Goal: Book appointment/travel/reservation

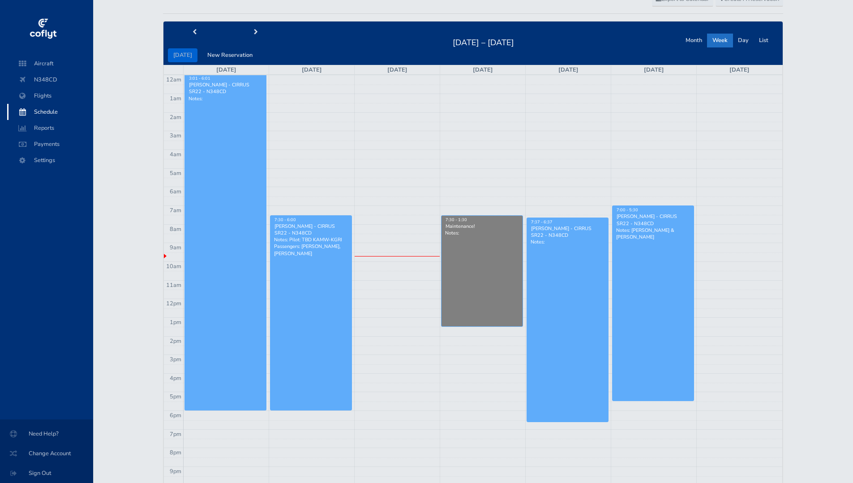
click at [560, 332] on link "7:37 - 6:37 [PERSON_NAME] - CIRRUS SR22 - N348CD Notes:" at bounding box center [568, 320] width 82 height 205
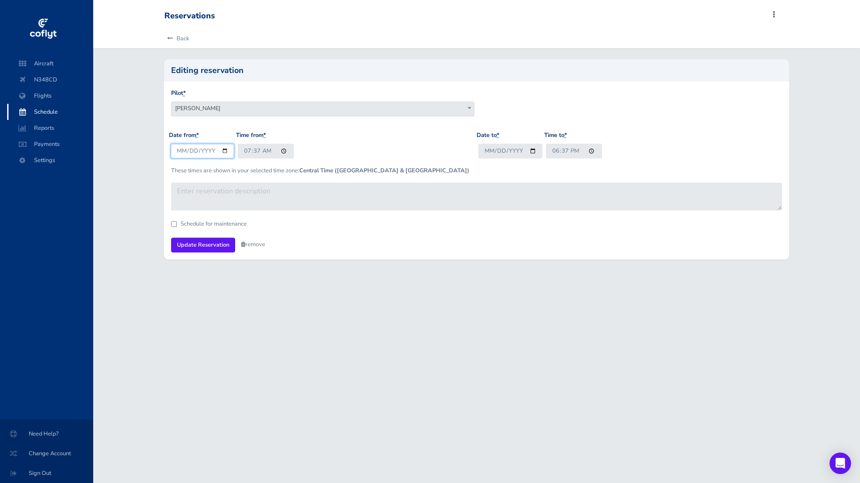
click at [223, 151] on input "2025-08-21" at bounding box center [203, 151] width 64 height 15
type input "2025-08-20"
click at [282, 152] on input "07:37" at bounding box center [266, 151] width 56 height 15
type input "13:37"
click at [350, 146] on div "Date from * 2025-08-20 Time from * 13:37" at bounding box center [323, 148] width 308 height 35
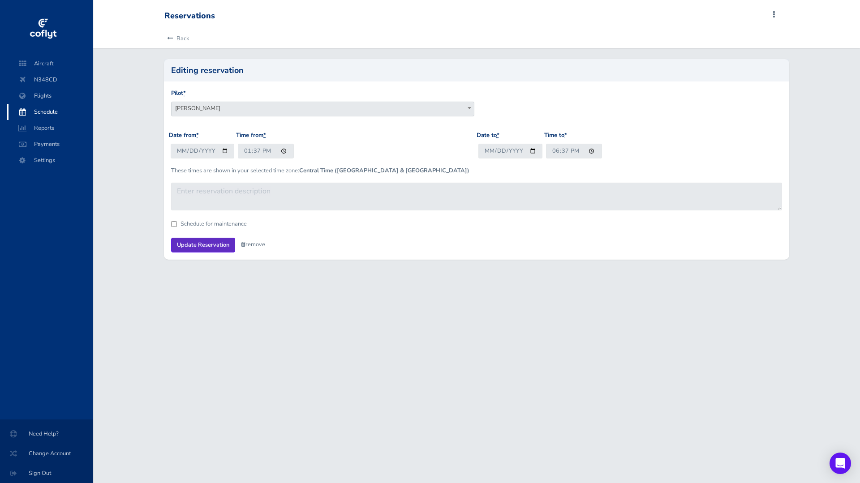
click at [214, 242] on input "Update Reservation" at bounding box center [203, 245] width 64 height 15
